Goal: Task Accomplishment & Management: Manage account settings

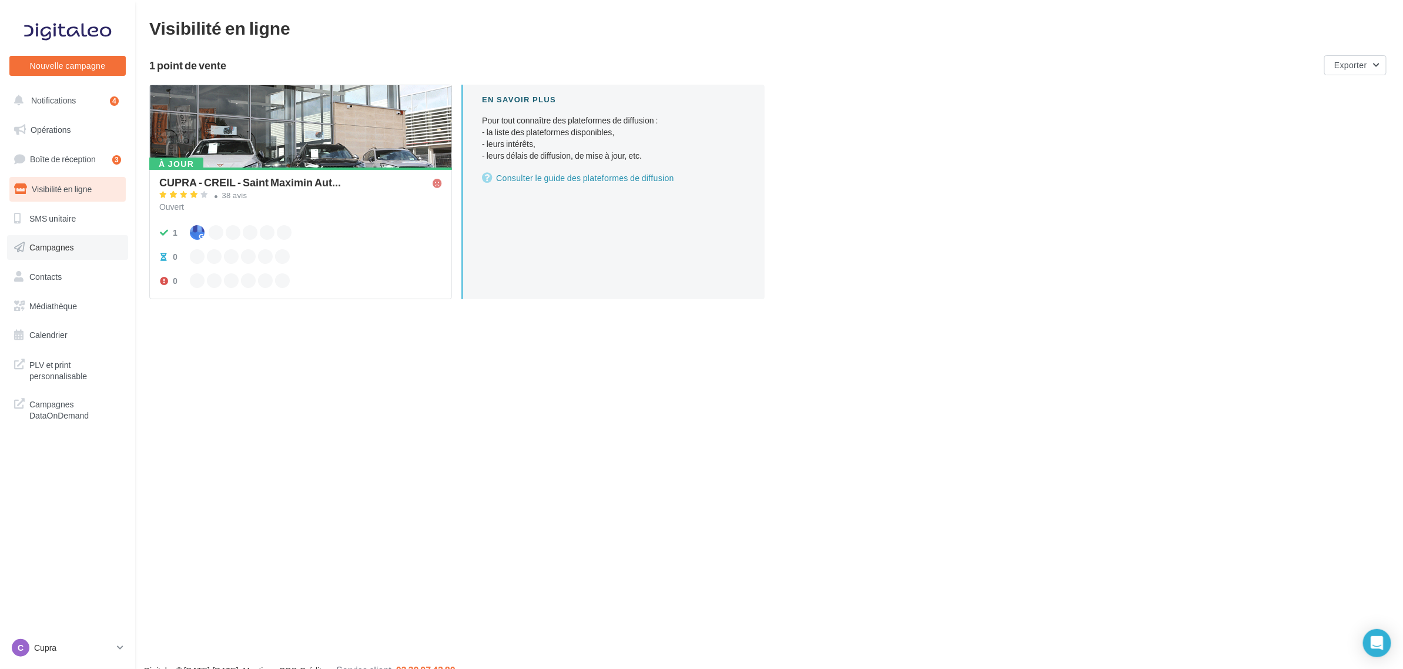
click at [74, 240] on link "Campagnes" at bounding box center [67, 247] width 121 height 25
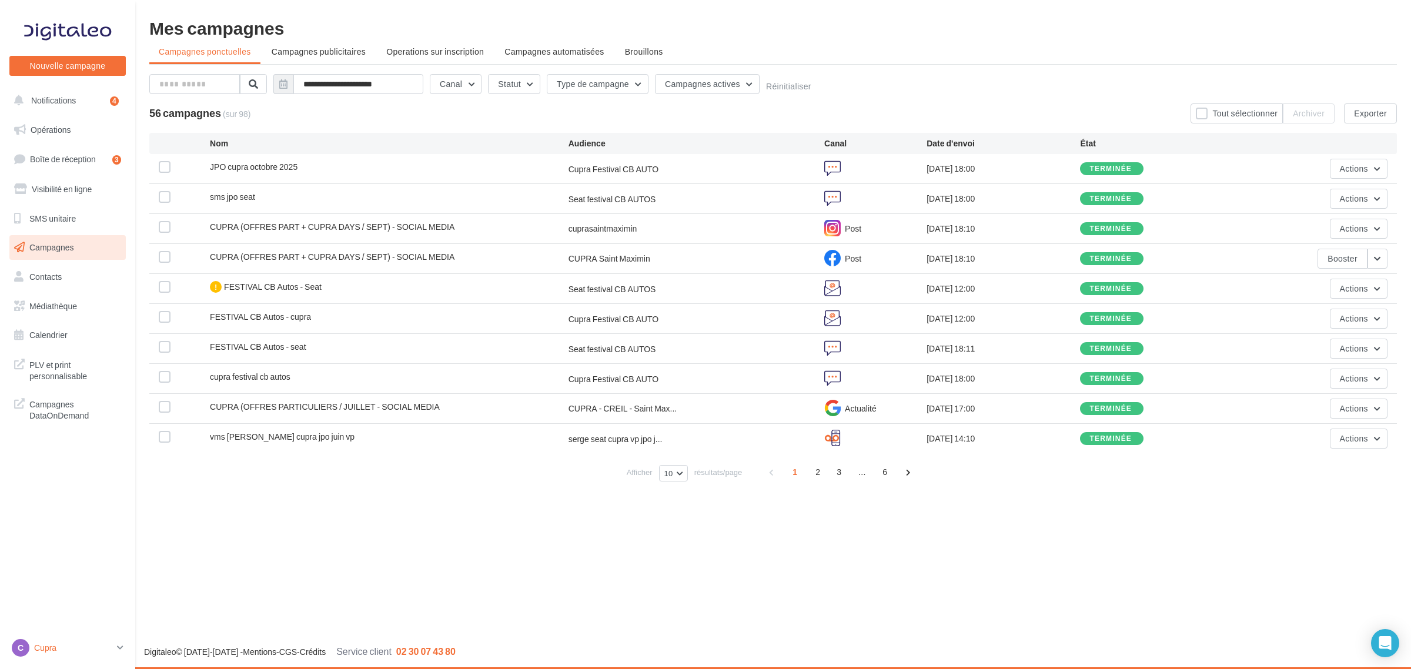
click at [106, 647] on p "Cupra" at bounding box center [73, 648] width 78 height 12
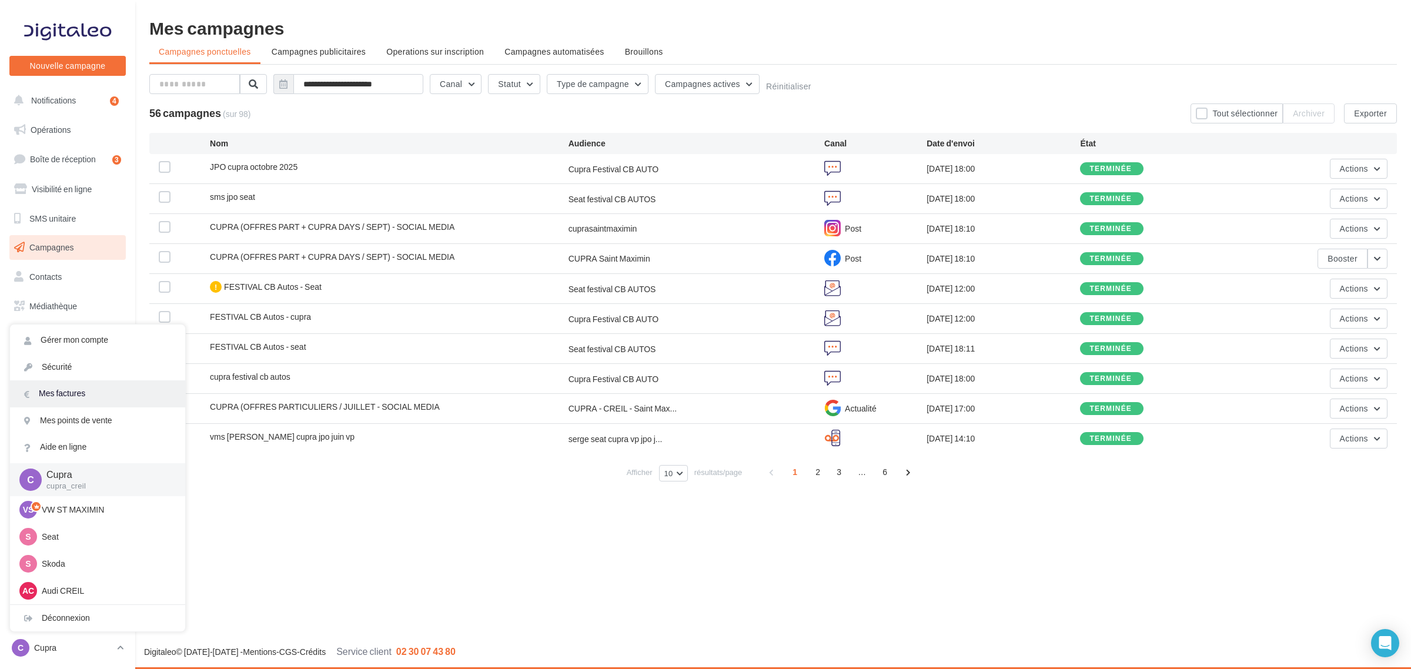
click at [86, 383] on link "Mes factures" at bounding box center [97, 393] width 175 height 26
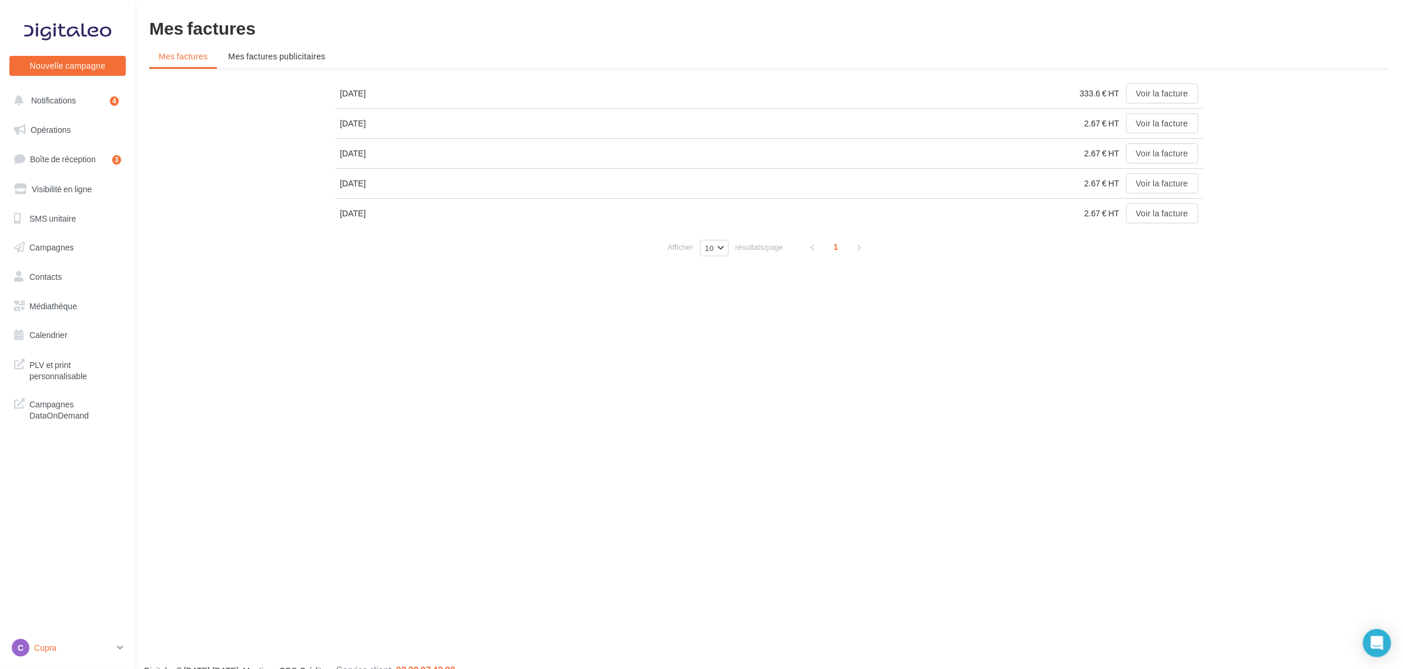
click at [44, 641] on div "C Cupra cupra_creil" at bounding box center [62, 648] width 101 height 18
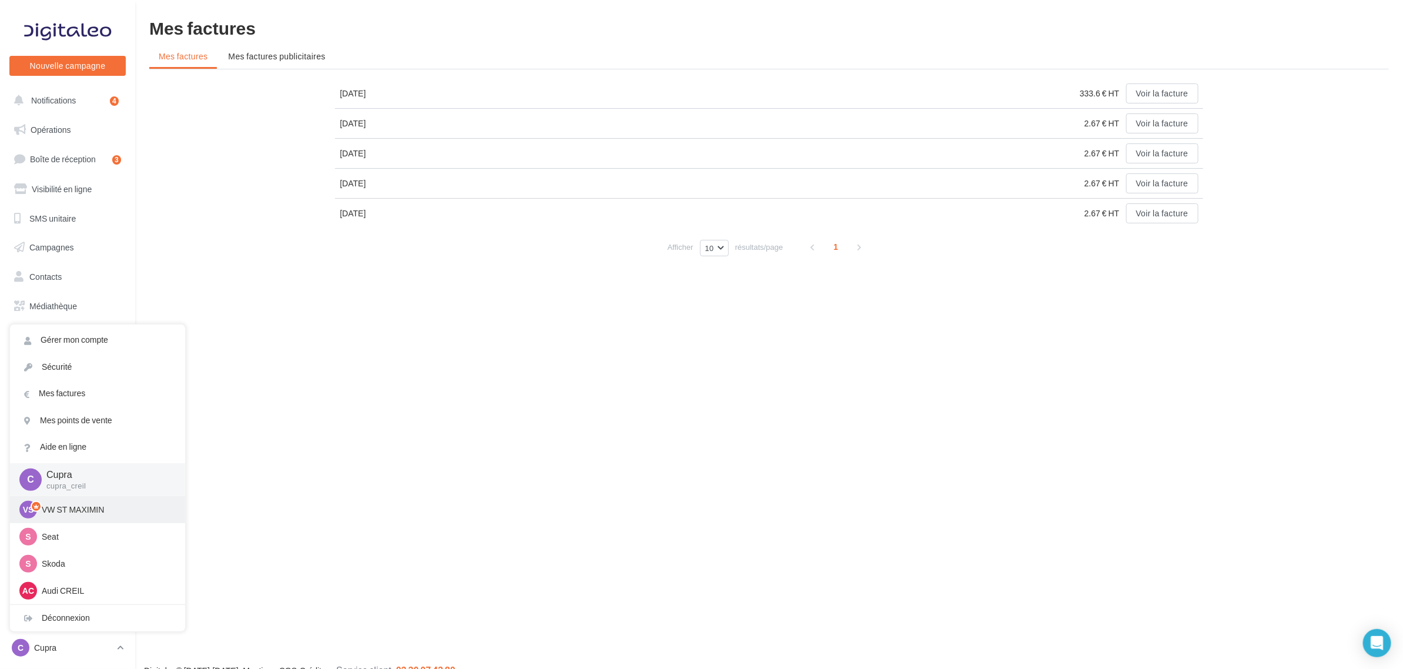
click at [107, 512] on p "VW ST MAXIMIN" at bounding box center [106, 510] width 129 height 12
